Goal: Transaction & Acquisition: Subscribe to service/newsletter

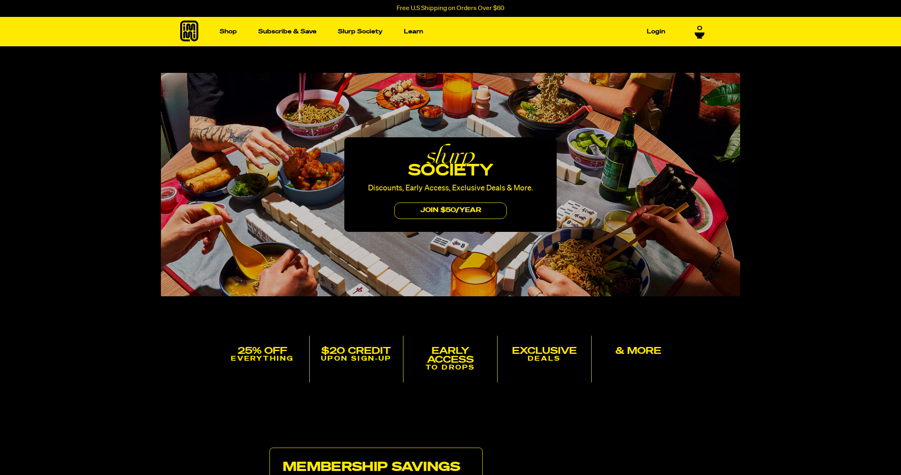
click at [449, 210] on button "JOIN $50/yEAr" at bounding box center [450, 210] width 113 height 16
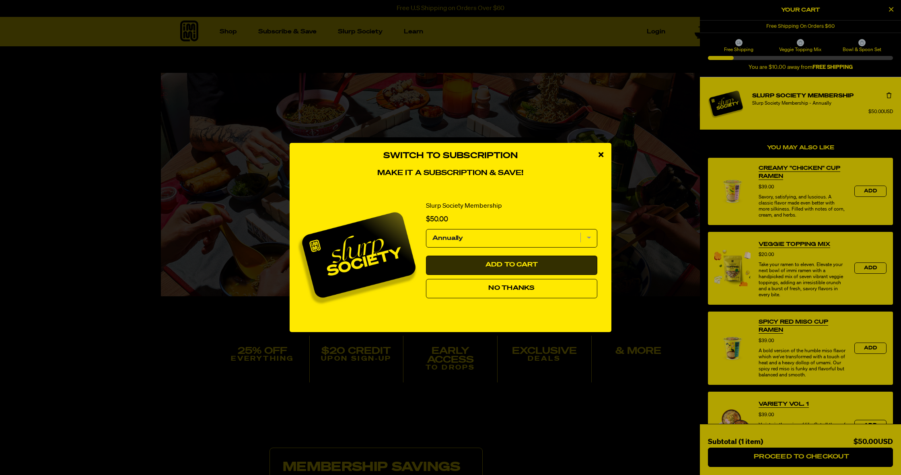
click at [510, 266] on span "Add to Cart" at bounding box center [512, 265] width 53 height 6
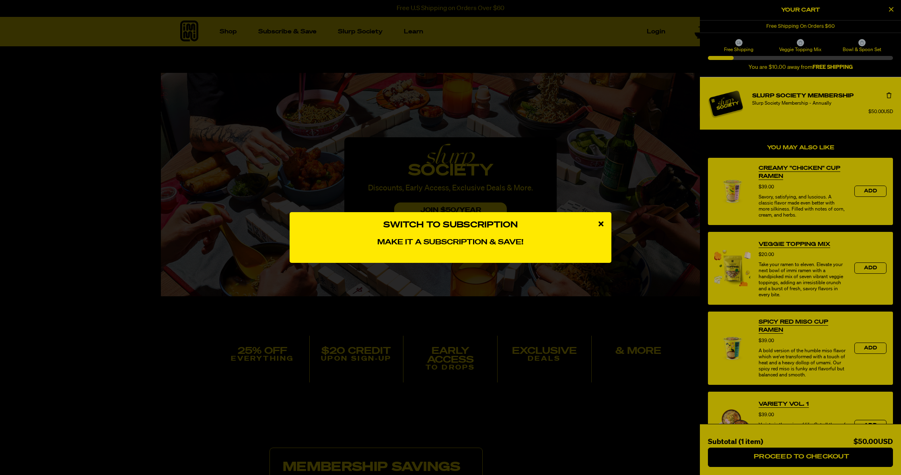
drag, startPoint x: 486, startPoint y: 240, endPoint x: 491, endPoint y: 240, distance: 4.4
click at [487, 240] on h4 "Make it a subscription & save!" at bounding box center [451, 242] width 306 height 9
click at [600, 224] on icon "close modal" at bounding box center [601, 223] width 5 height 7
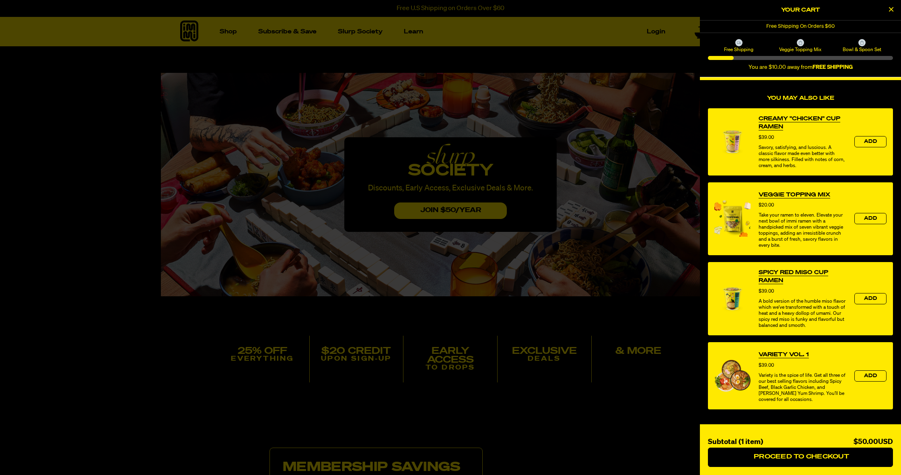
scroll to position [83, 0]
click at [876, 373] on span "Add" at bounding box center [870, 375] width 13 height 5
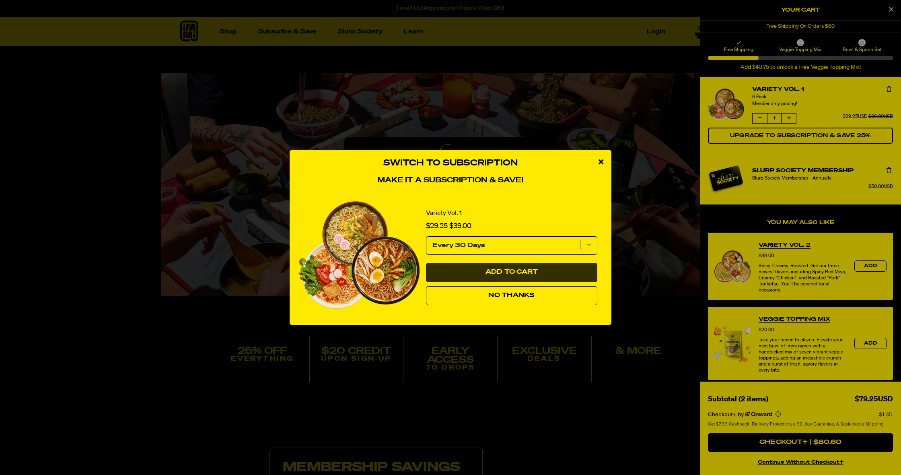
click at [518, 270] on span "Add to Cart" at bounding box center [512, 272] width 53 height 6
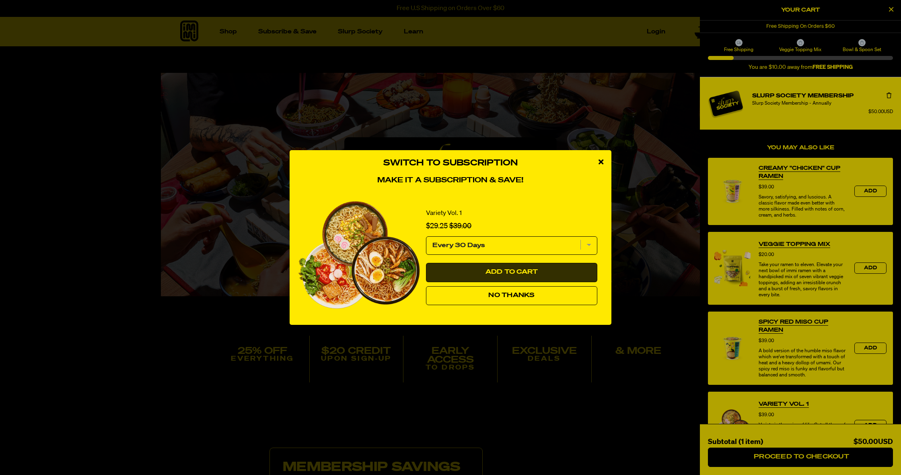
click at [513, 271] on span "Add to Cart" at bounding box center [512, 272] width 53 height 6
select select "Every 30 Days"
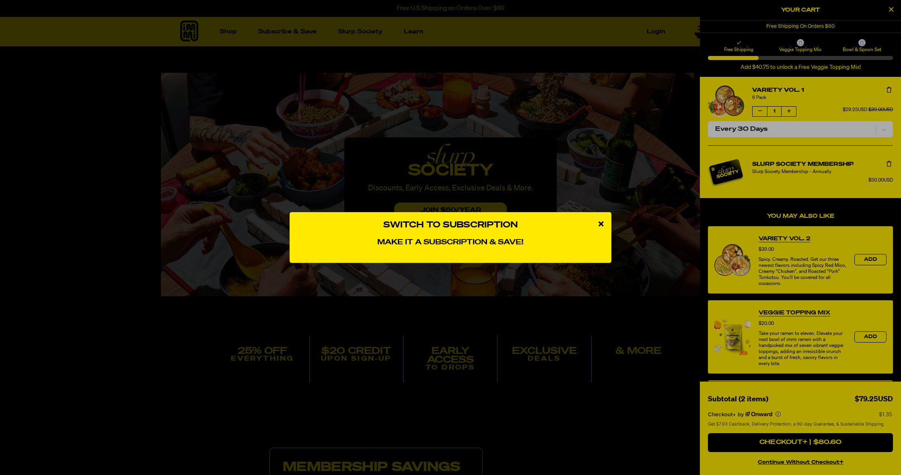
click at [801, 444] on div "Switch to Subscription Make it a subscription & save! Variety Vol. 1 Sale price…" at bounding box center [450, 237] width 901 height 475
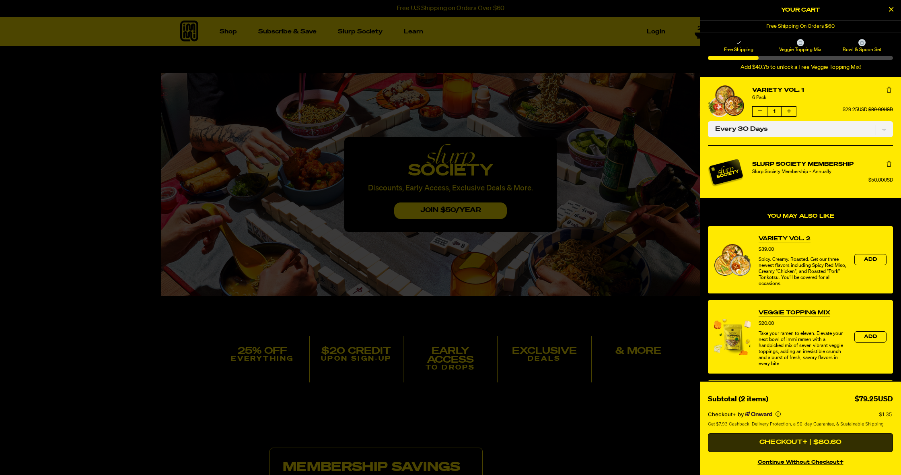
click at [795, 444] on button "Checkout+ | $80.60" at bounding box center [800, 442] width 185 height 19
